Goal: Navigation & Orientation: Find specific page/section

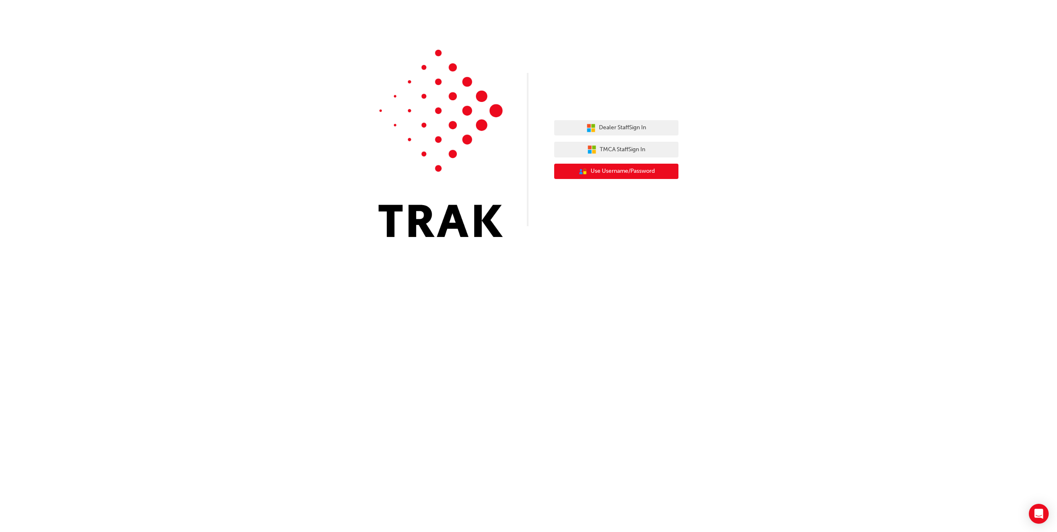
click at [633, 173] on span "Use Username/Password" at bounding box center [623, 172] width 64 height 10
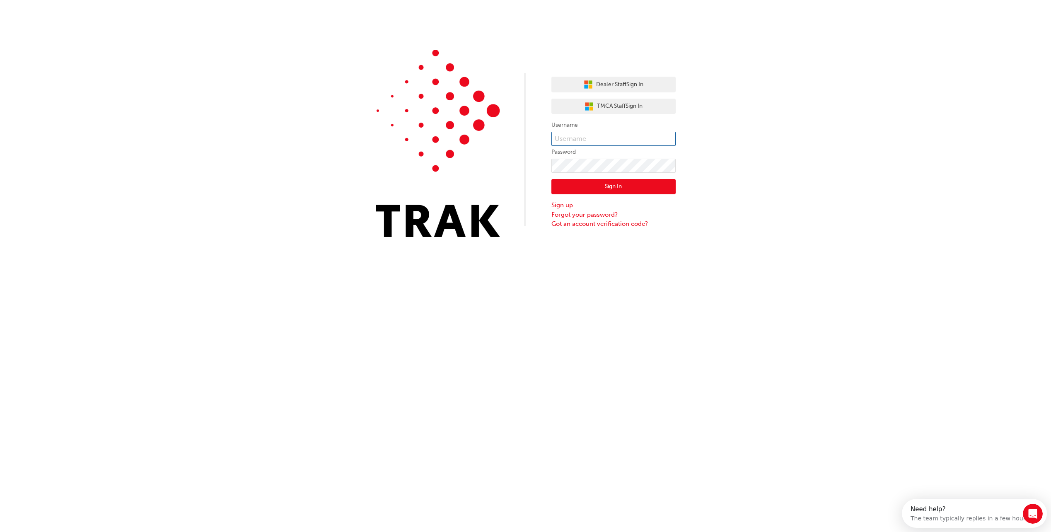
type input "CHAU2032"
click at [637, 88] on span "Dealer Staff Sign In" at bounding box center [619, 85] width 47 height 10
click at [610, 178] on div "Sign In Sign up Forgot your password? Got an account verification code?" at bounding box center [613, 201] width 124 height 56
click at [609, 187] on button "Sign In" at bounding box center [613, 187] width 124 height 16
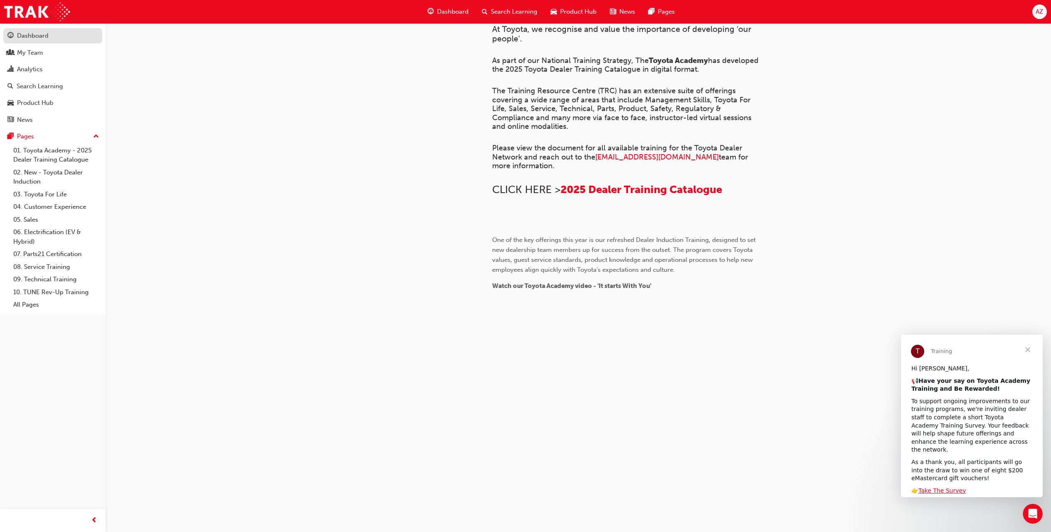
click at [36, 42] on link "Dashboard" at bounding box center [52, 35] width 99 height 15
